Goal: Task Accomplishment & Management: Use online tool/utility

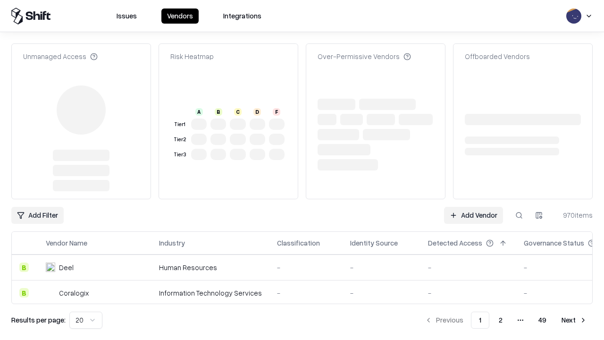
click at [473, 207] on link "Add Vendor" at bounding box center [473, 215] width 59 height 17
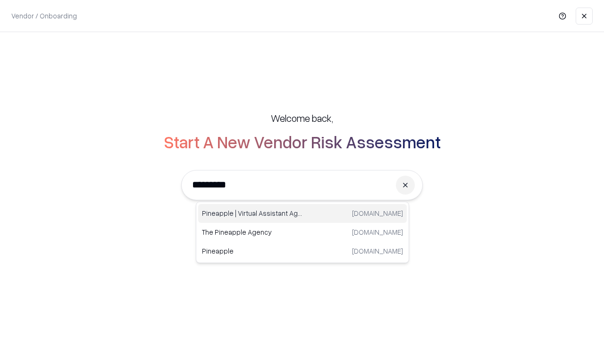
click at [302, 213] on div "Pineapple | Virtual Assistant Agency [DOMAIN_NAME]" at bounding box center [302, 213] width 209 height 19
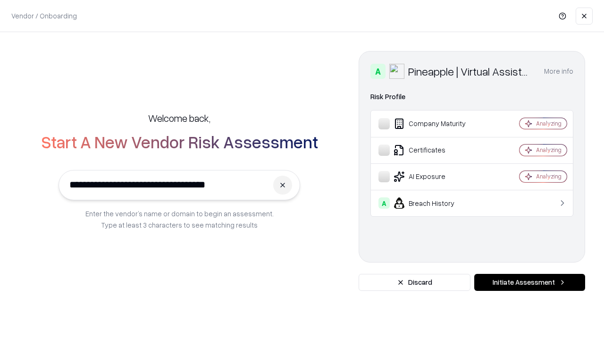
type input "**********"
click at [529, 282] on button "Initiate Assessment" at bounding box center [529, 282] width 111 height 17
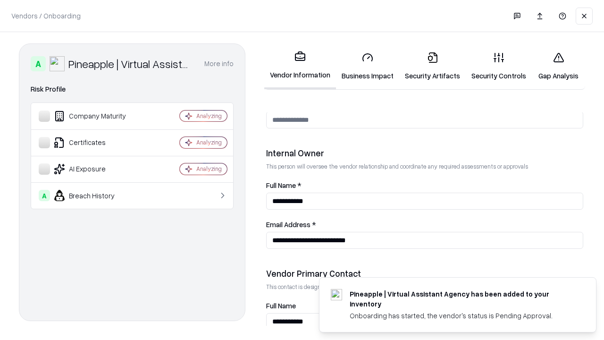
scroll to position [489, 0]
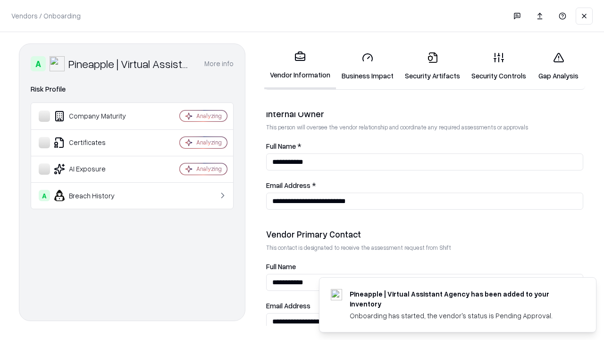
click at [368, 66] on link "Business Impact" at bounding box center [367, 66] width 63 height 44
click at [432, 66] on link "Security Artifacts" at bounding box center [432, 66] width 67 height 44
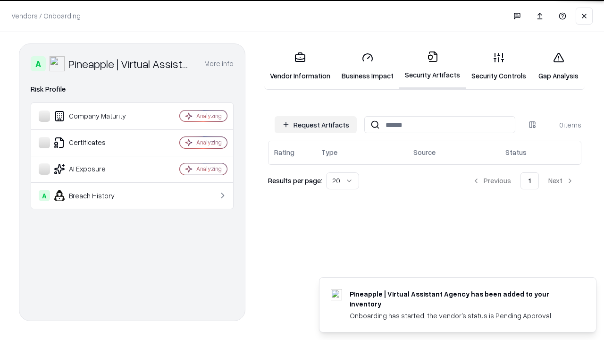
click at [316, 124] on button "Request Artifacts" at bounding box center [316, 124] width 82 height 17
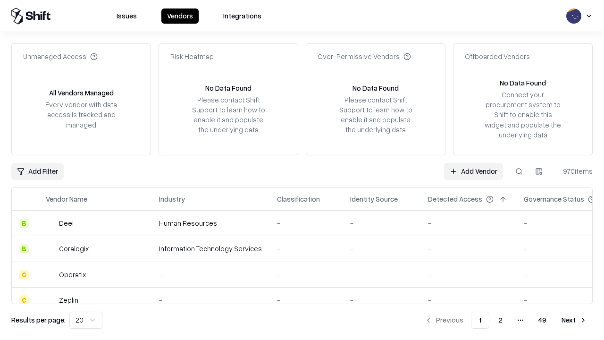
click at [473, 171] on link "Add Vendor" at bounding box center [473, 171] width 59 height 17
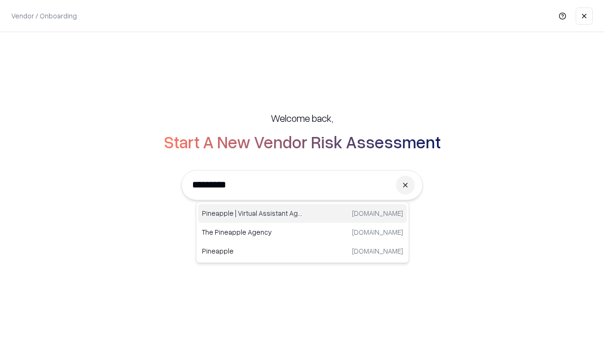
click at [302, 213] on div "Pineapple | Virtual Assistant Agency [DOMAIN_NAME]" at bounding box center [302, 213] width 209 height 19
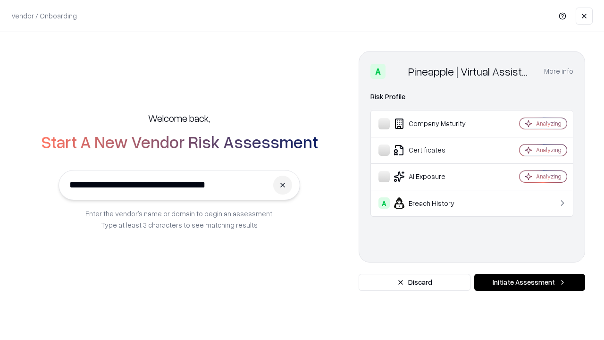
type input "**********"
click at [529, 282] on button "Initiate Assessment" at bounding box center [529, 282] width 111 height 17
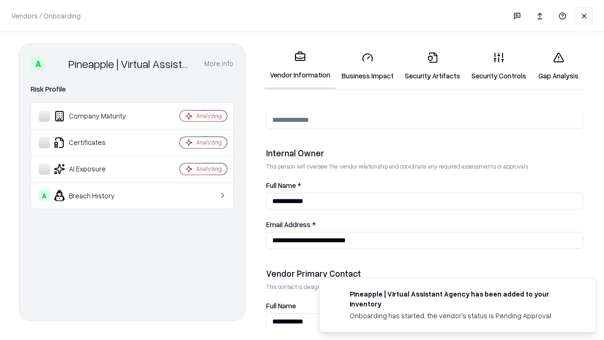
scroll to position [489, 0]
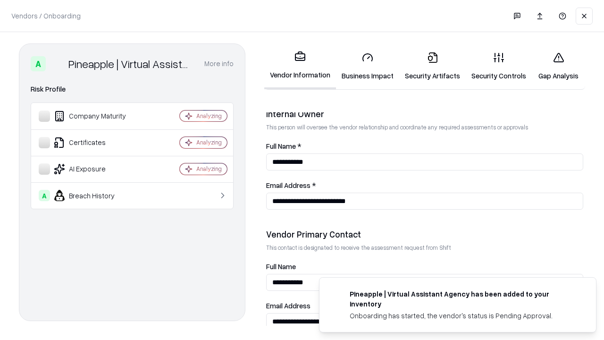
click at [558, 66] on link "Gap Analysis" at bounding box center [558, 66] width 53 height 44
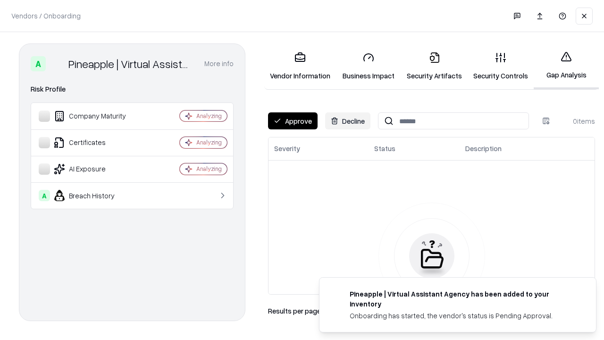
click at [293, 121] on button "Approve" at bounding box center [293, 120] width 50 height 17
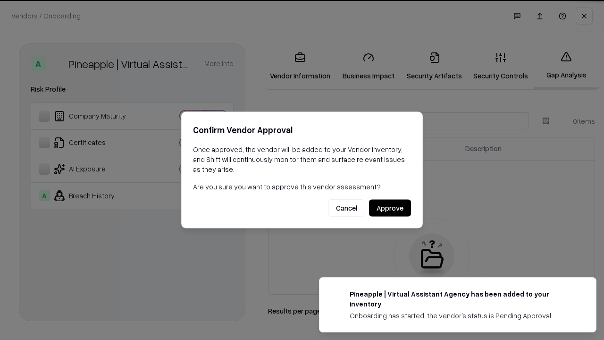
click at [390, 208] on button "Approve" at bounding box center [390, 208] width 42 height 17
